Goal: Navigation & Orientation: Find specific page/section

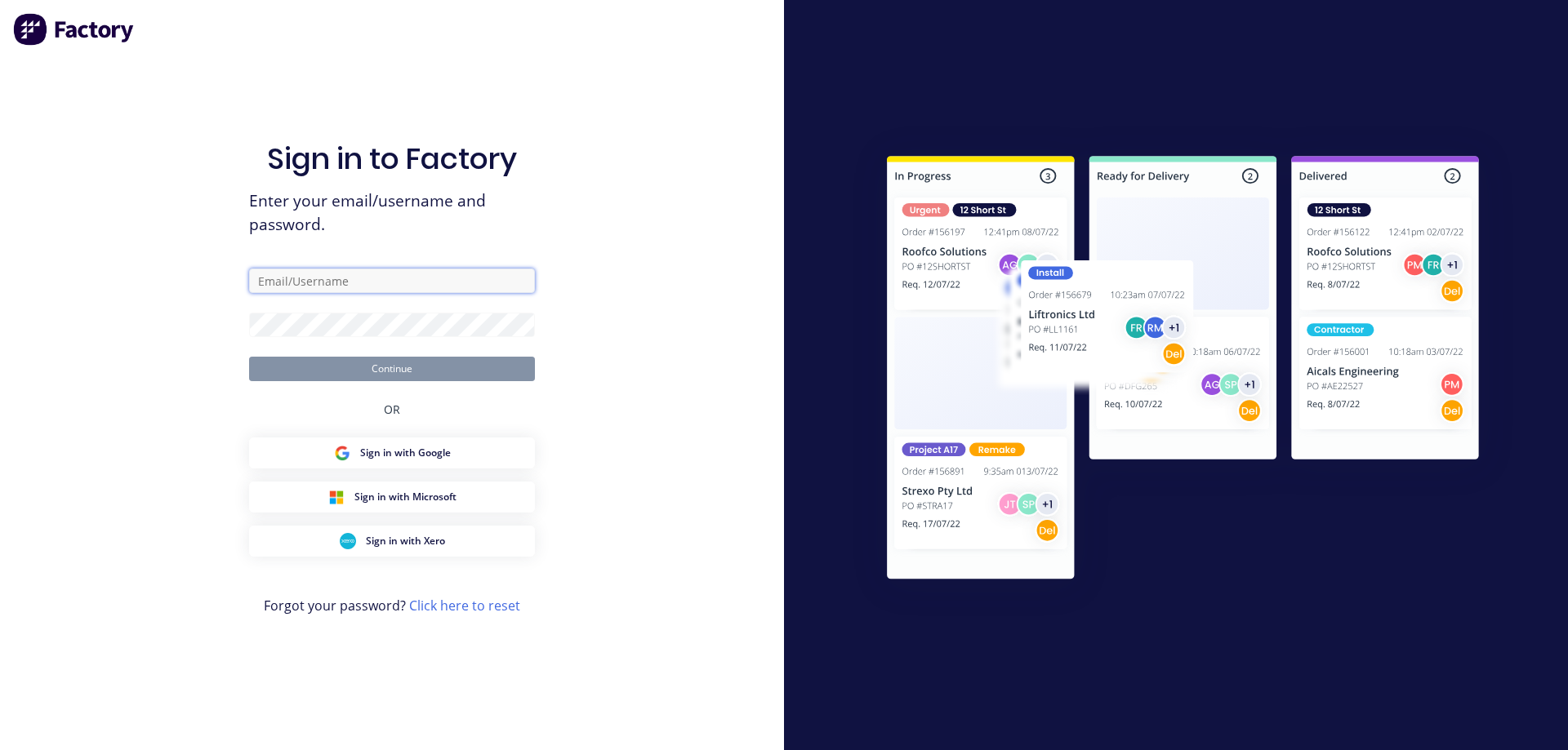
click at [316, 279] on input "text" at bounding box center [392, 280] width 286 height 24
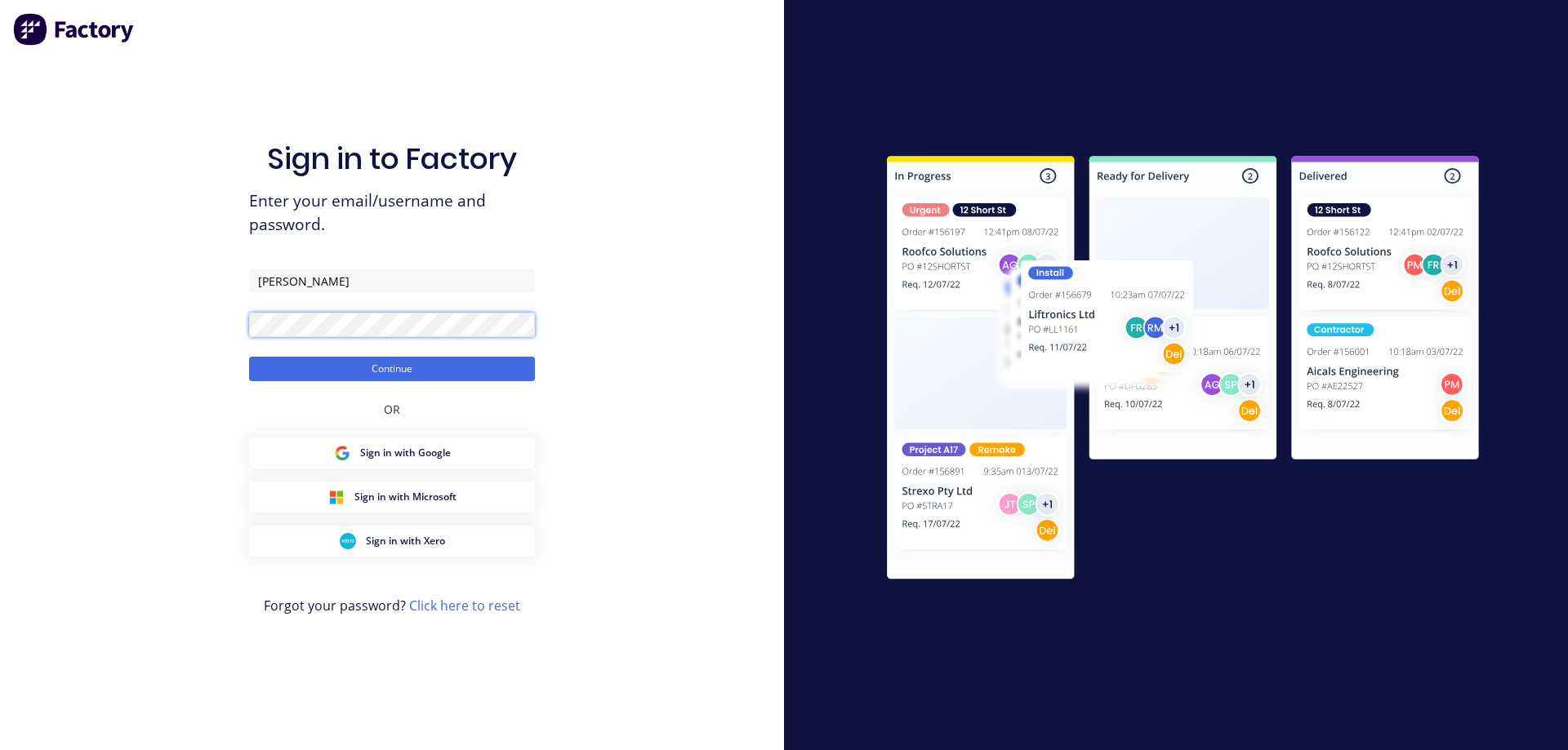
click at [249, 357] on button "Continue" at bounding box center [392, 368] width 286 height 24
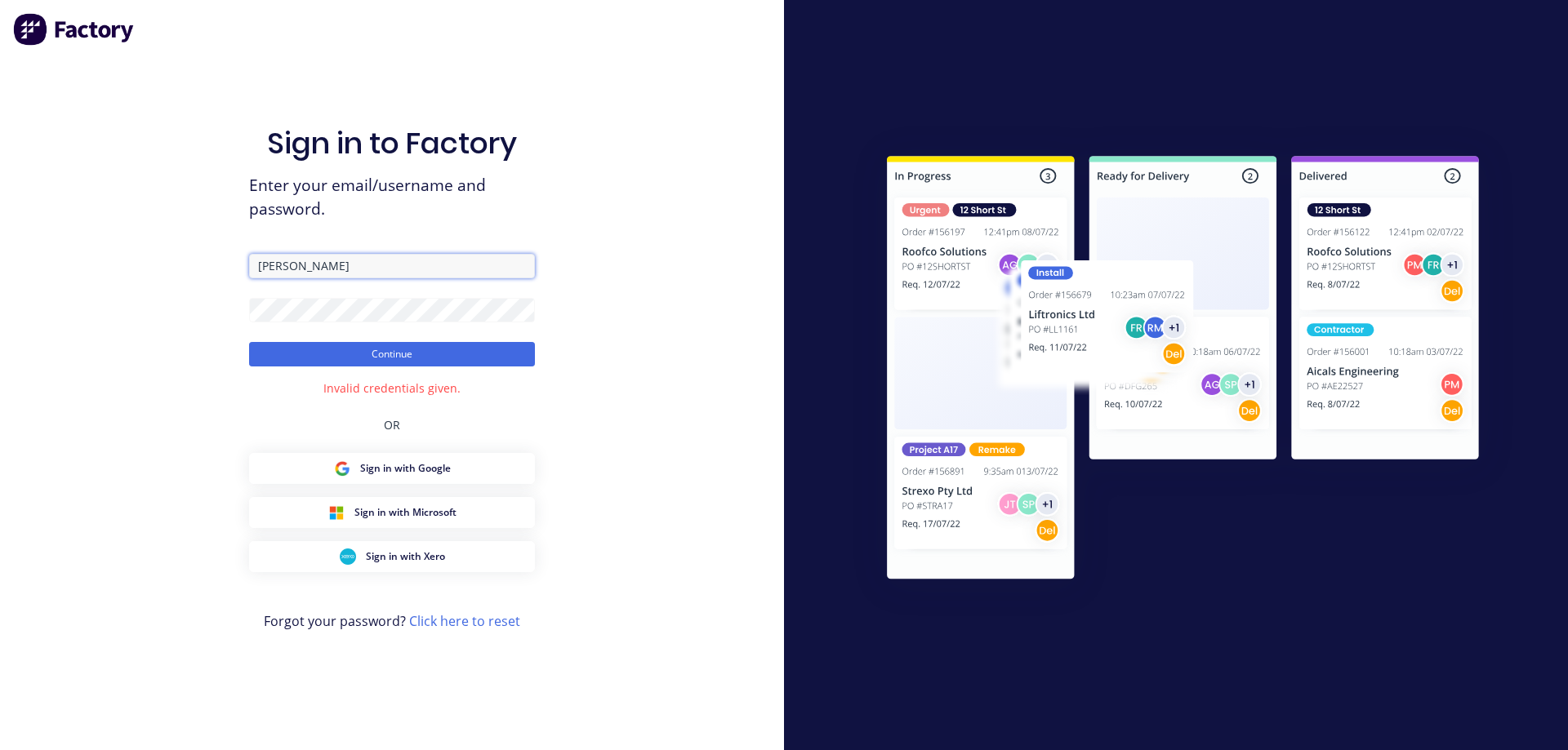
click at [305, 267] on input "[PERSON_NAME]" at bounding box center [392, 265] width 286 height 24
click at [397, 361] on button "Continue" at bounding box center [392, 353] width 286 height 24
drag, startPoint x: 368, startPoint y: 267, endPoint x: 218, endPoint y: 241, distance: 152.2
click at [234, 271] on div "Sign in to Factory Enter your email/username and password. LindeeSolly Continue…" at bounding box center [392, 375] width 784 height 750
type input "l"
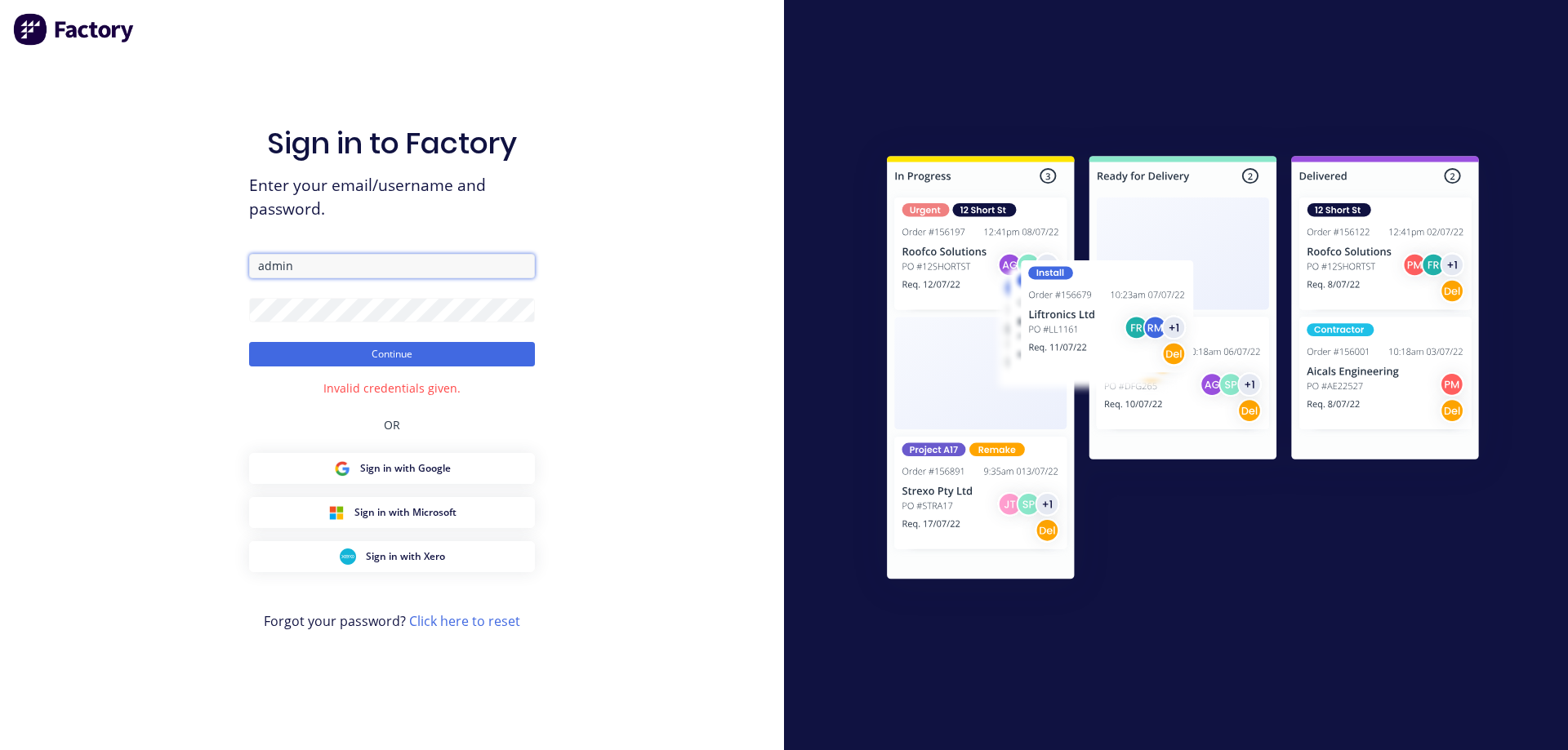
type input "[EMAIL_ADDRESS][DOMAIN_NAME]"
click at [283, 365] on button "Continue" at bounding box center [392, 353] width 286 height 24
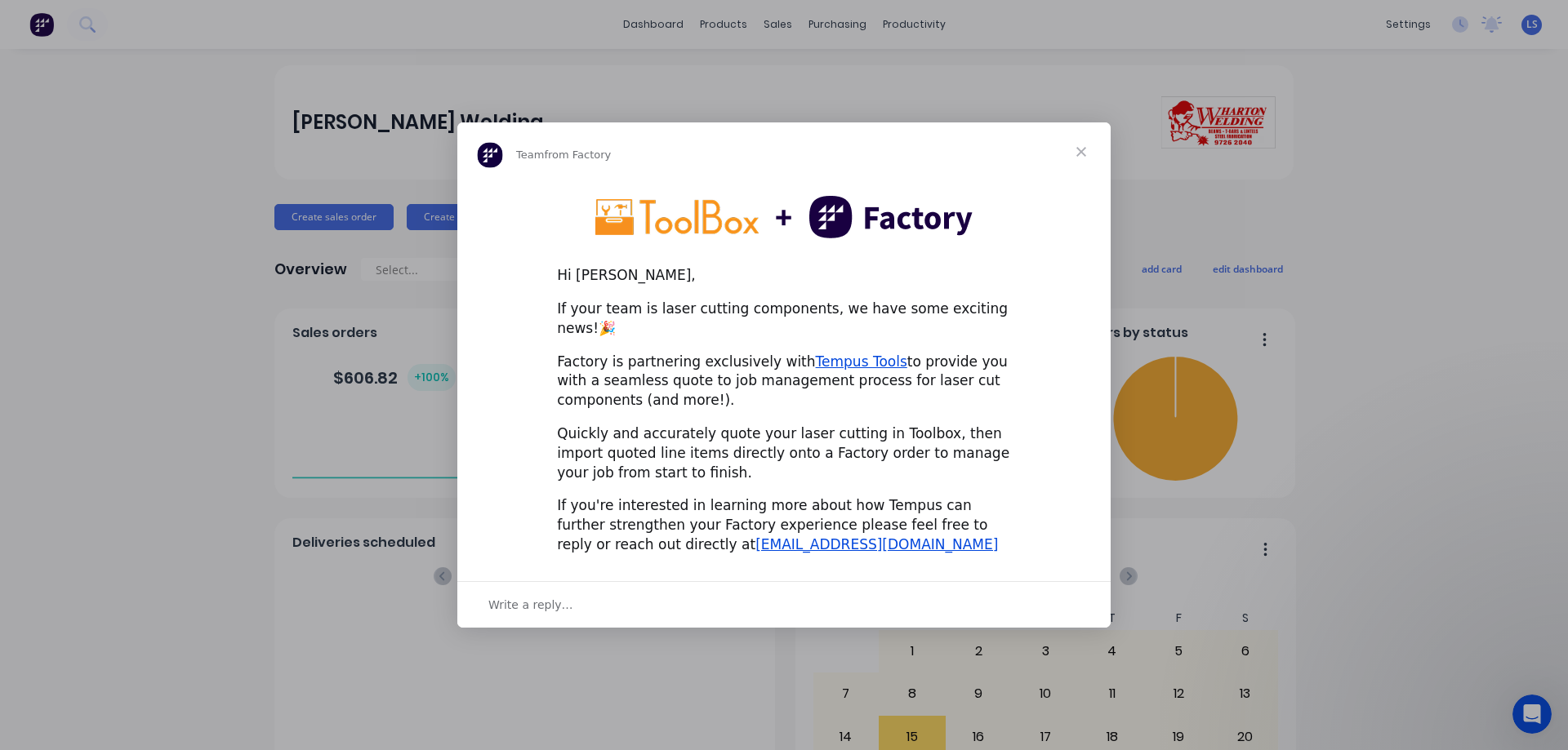
click at [1113, 162] on div "Intercom messenger" at bounding box center [784, 375] width 1568 height 750
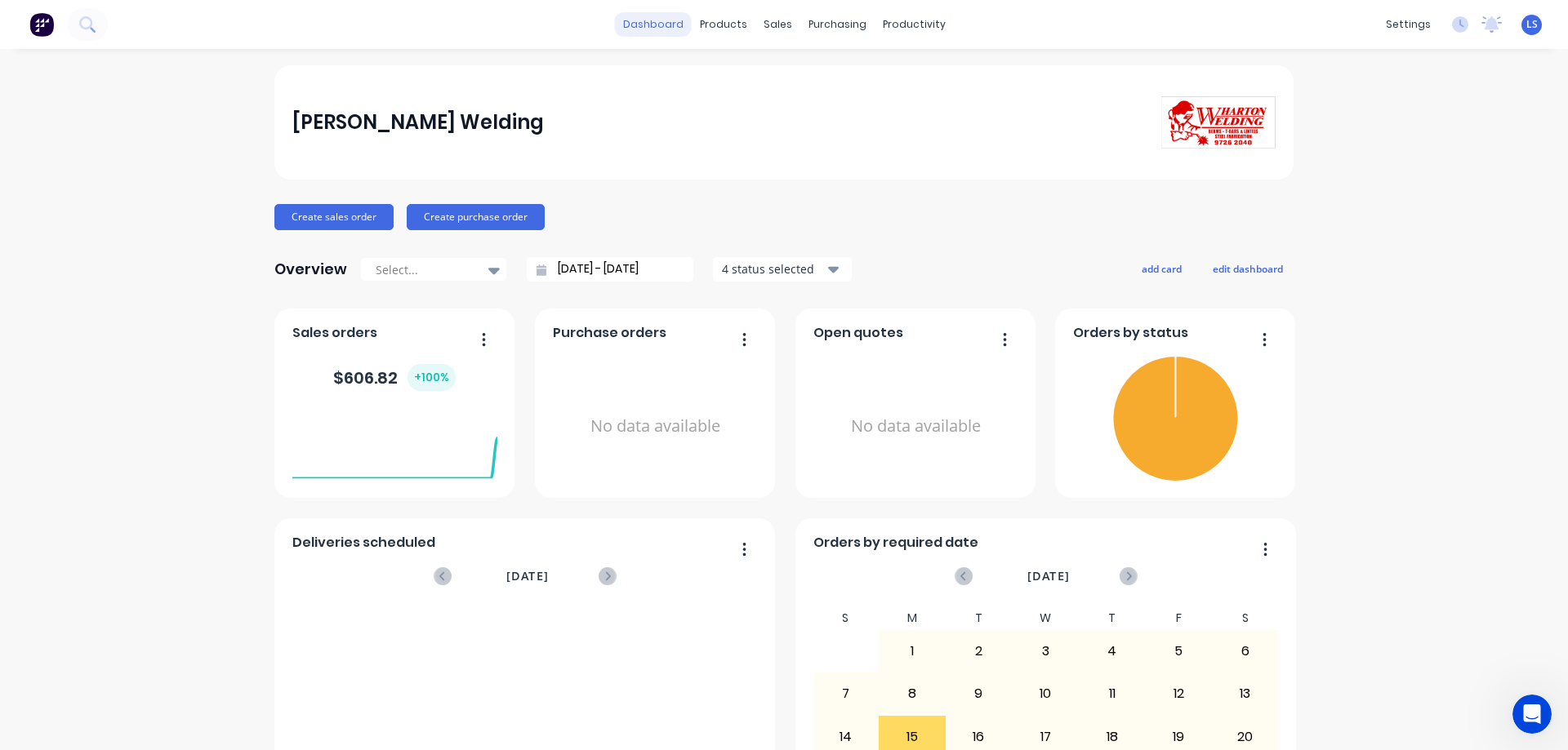
click at [656, 22] on link "dashboard" at bounding box center [653, 24] width 77 height 24
click at [660, 22] on link "dashboard" at bounding box center [653, 24] width 77 height 24
click at [907, 23] on div "productivity" at bounding box center [914, 24] width 79 height 24
click at [922, 81] on div "Workflow" at bounding box center [937, 78] width 49 height 15
